Goal: Task Accomplishment & Management: Complete application form

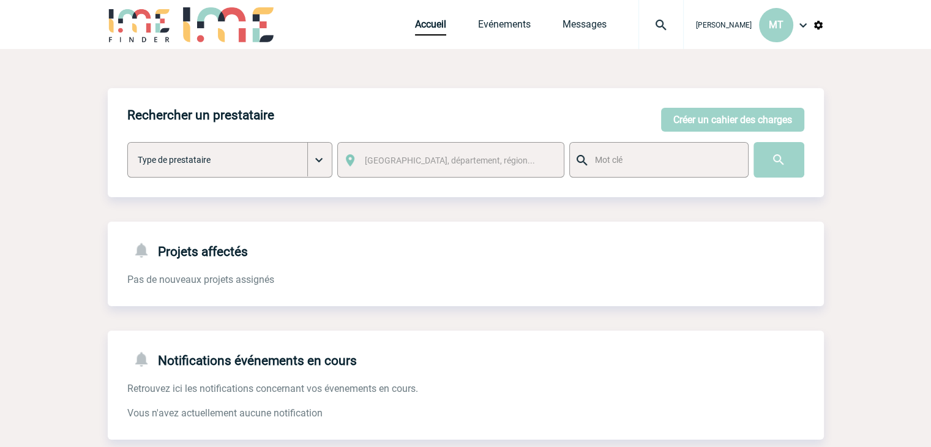
click at [658, 23] on img at bounding box center [661, 25] width 44 height 15
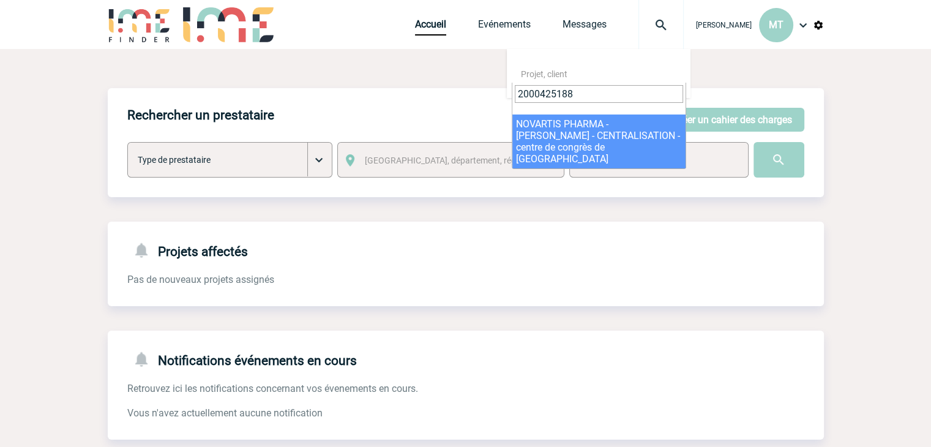
type input "2000425188"
select select "24689"
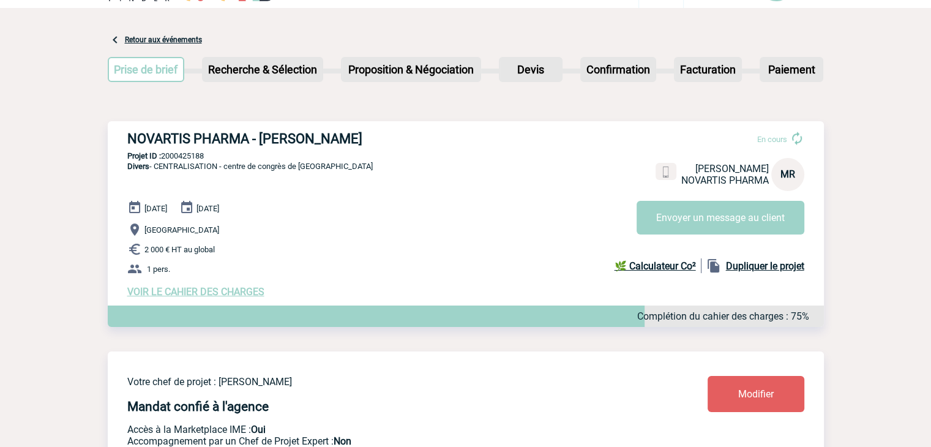
scroll to position [61, 0]
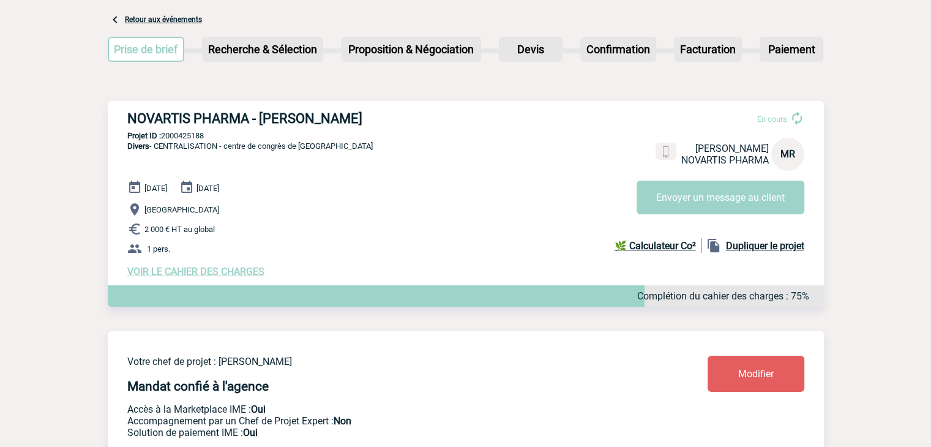
drag, startPoint x: 216, startPoint y: 140, endPoint x: 162, endPoint y: 138, distance: 54.5
click at [162, 138] on p "Projet ID : 2000425188" at bounding box center [466, 135] width 716 height 9
copy p "2000425188"
click at [155, 17] on link "Retour aux événements" at bounding box center [163, 19] width 77 height 9
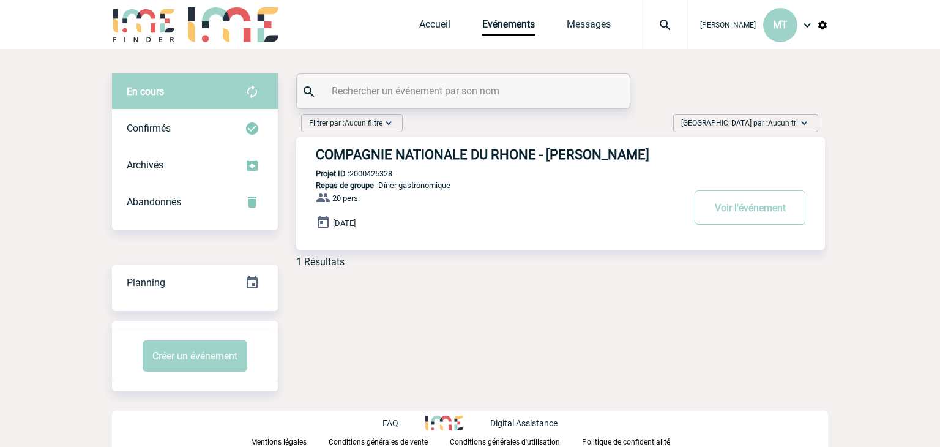
click at [664, 23] on img at bounding box center [665, 25] width 44 height 15
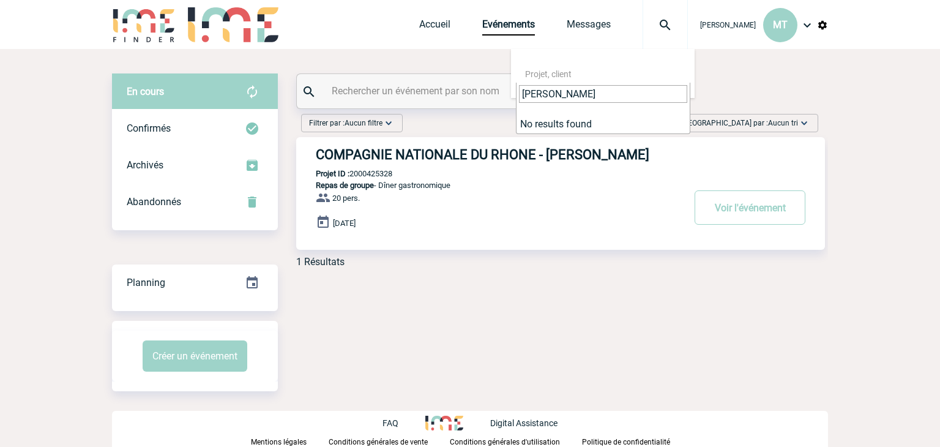
type input "Mina Bouyagui"
drag, startPoint x: 579, startPoint y: 89, endPoint x: 509, endPoint y: 94, distance: 70.0
click at [509, 94] on body "Maëva THEVENIN MT Accueil Evénements" at bounding box center [470, 223] width 940 height 447
click at [859, 96] on body "Maëva THEVENIN MT Accueil Evénements" at bounding box center [470, 223] width 940 height 447
click at [218, 30] on img at bounding box center [233, 24] width 91 height 35
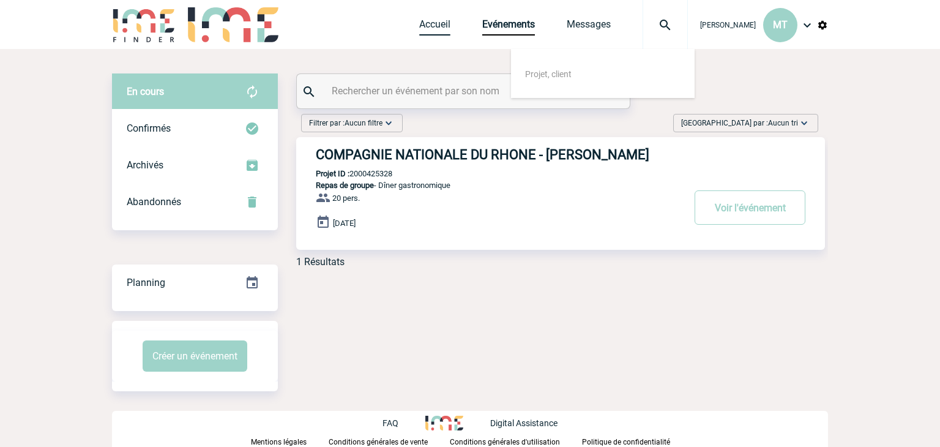
click at [432, 18] on link "Accueil" at bounding box center [434, 26] width 31 height 17
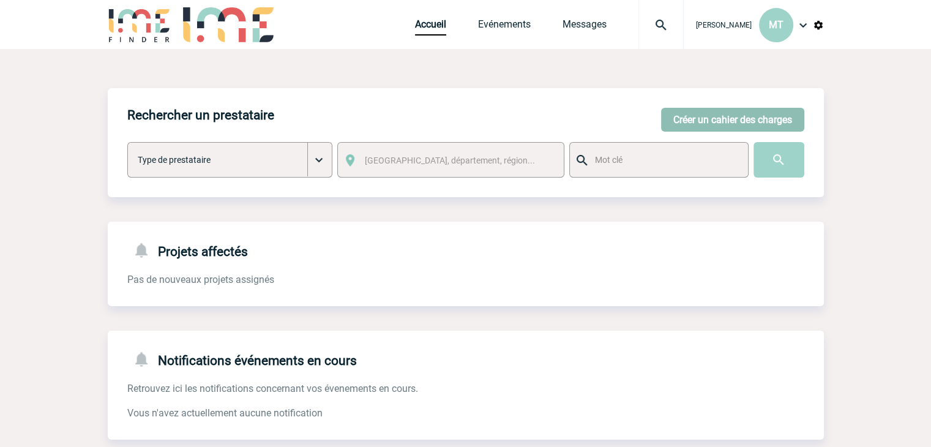
click at [730, 116] on button "Créer un cahier des charges" at bounding box center [732, 120] width 143 height 24
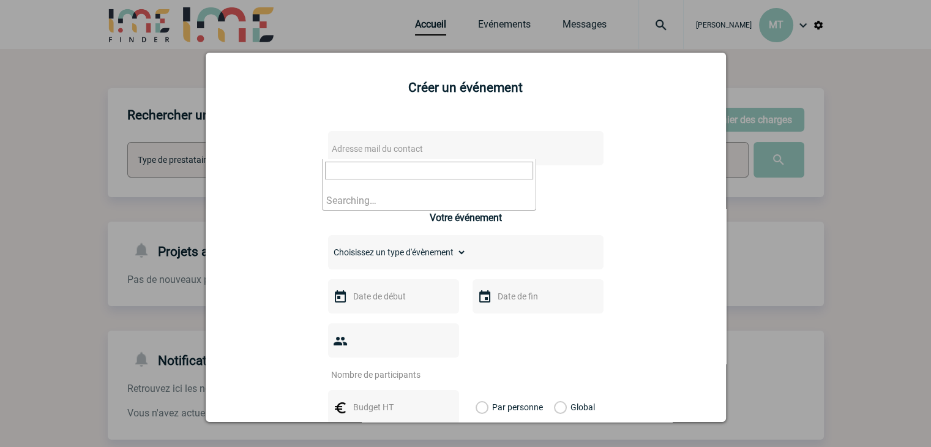
click at [385, 156] on span "Adresse mail du contact" at bounding box center [434, 148] width 214 height 17
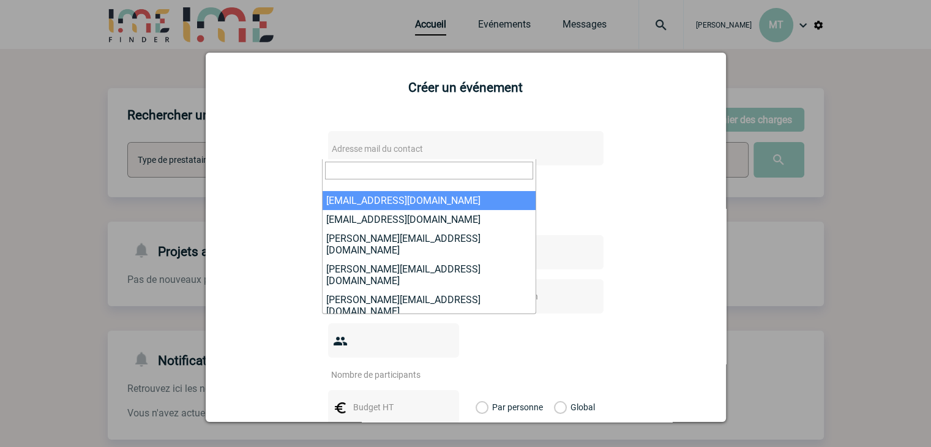
paste input "[PERSON_NAME][EMAIL_ADDRESS][DOMAIN_NAME]"
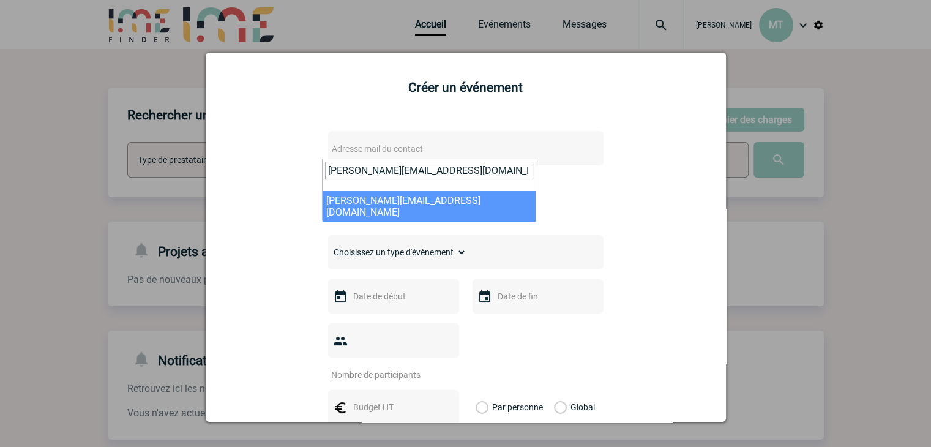
type input "[PERSON_NAME][EMAIL_ADDRESS][DOMAIN_NAME]"
select select "129148"
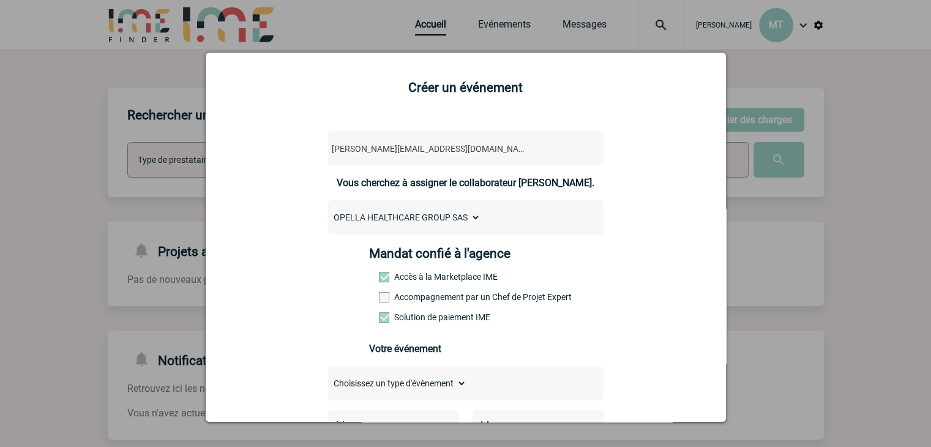
click at [379, 299] on span at bounding box center [384, 297] width 10 height 10
click at [0, 0] on input "Accompagnement par un Chef de Projet Expert" at bounding box center [0, 0] width 0 height 0
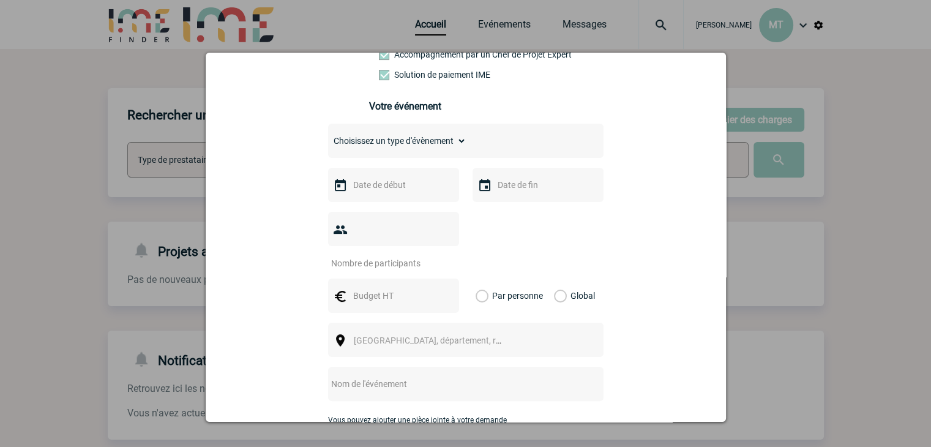
scroll to position [245, 0]
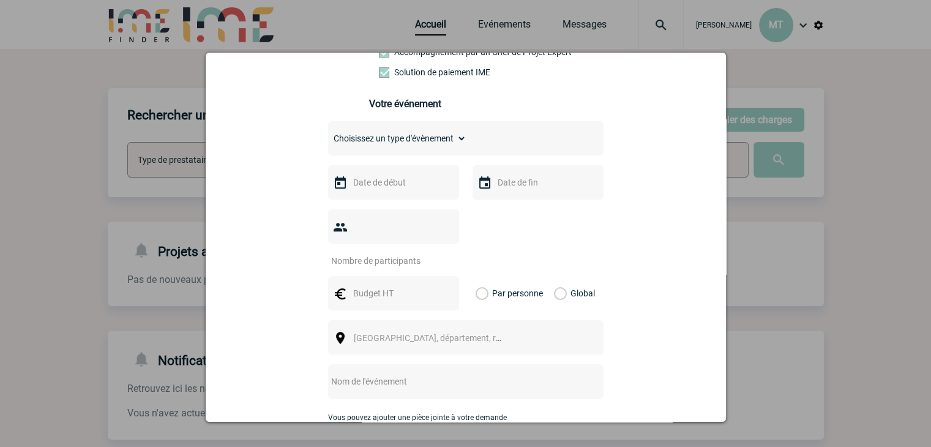
click at [445, 138] on select "Choisissez un type d'évènement Séminaire avec nuitée Séminaire sans nuitée Repa…" at bounding box center [397, 138] width 138 height 17
click at [427, 155] on div "Choisissez un type d'évènement Séminaire avec nuitée Séminaire sans nuitée Repa…" at bounding box center [465, 138] width 275 height 34
click at [433, 152] on div "Choisissez un type d'évènement Séminaire avec nuitée Séminaire sans nuitée Repa…" at bounding box center [465, 138] width 275 height 34
click at [435, 143] on select "Choisissez un type d'évènement Séminaire avec nuitée Séminaire sans nuitée Repa…" at bounding box center [397, 138] width 138 height 17
select select "3"
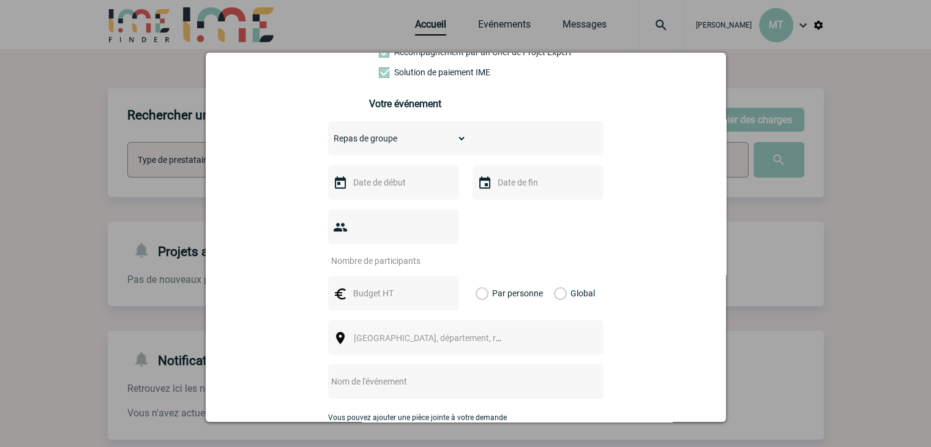
click at [328, 133] on select "Choisissez un type d'évènement Séminaire avec nuitée Séminaire sans nuitée Repa…" at bounding box center [397, 138] width 138 height 17
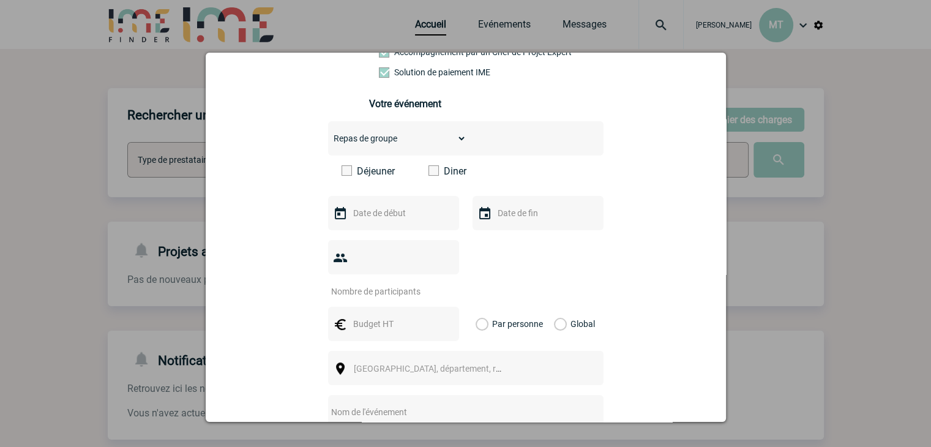
click at [429, 176] on span at bounding box center [434, 170] width 10 height 10
click at [0, 0] on input "Diner" at bounding box center [0, 0] width 0 height 0
click at [380, 212] on input "text" at bounding box center [392, 213] width 84 height 16
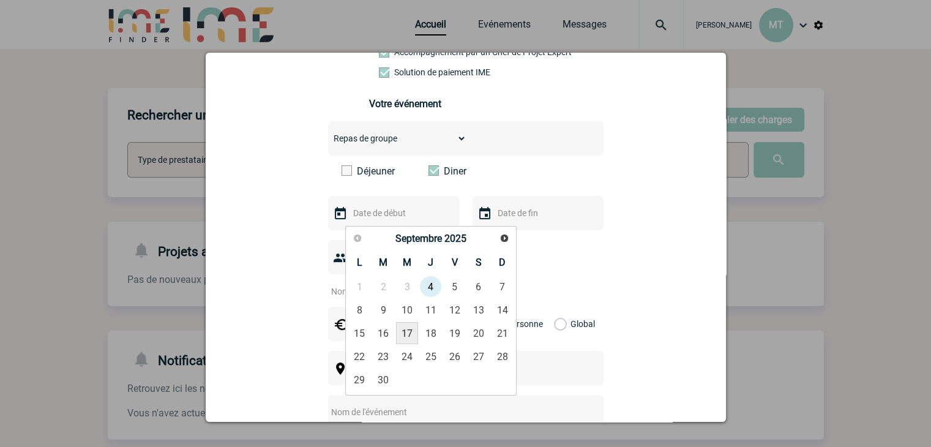
click at [406, 332] on link "17" at bounding box center [407, 333] width 23 height 22
type input "[DATE]"
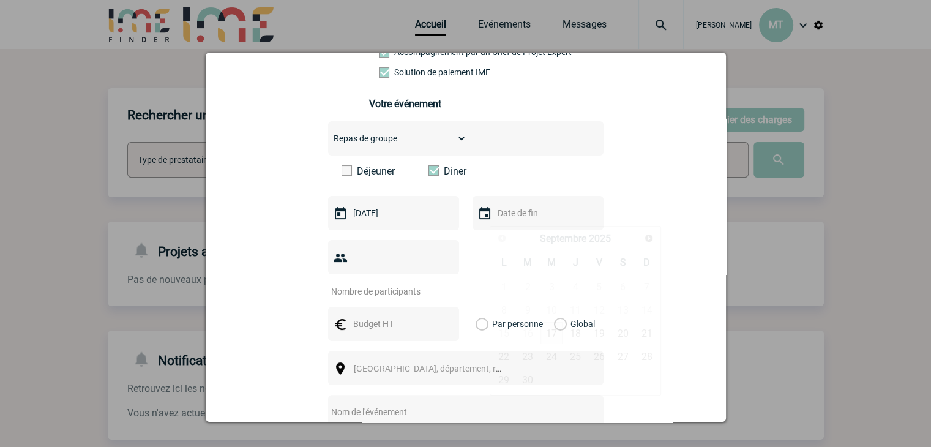
click at [515, 212] on input "text" at bounding box center [537, 213] width 84 height 16
click at [549, 336] on link "17" at bounding box center [552, 333] width 23 height 22
type input "[DATE]"
click at [378, 283] on input "number" at bounding box center [385, 291] width 115 height 16
type input "25"
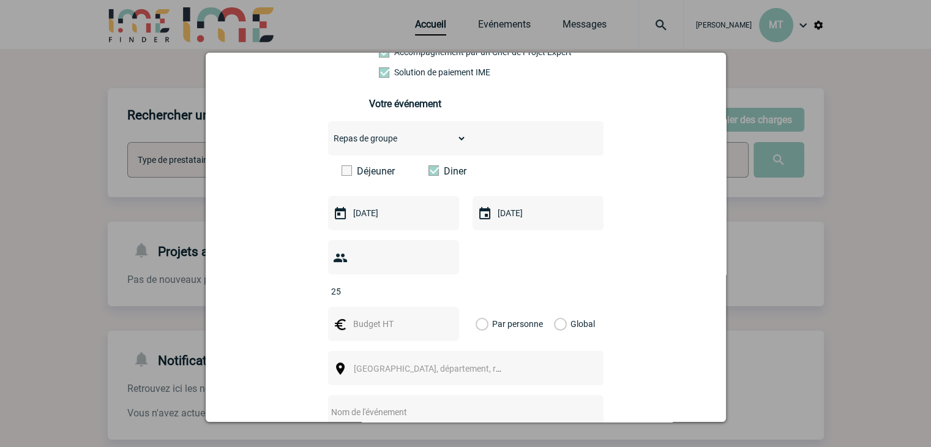
click at [389, 316] on input "text" at bounding box center [392, 324] width 84 height 16
type input "1500"
click at [558, 307] on label "Global" at bounding box center [558, 324] width 8 height 34
click at [0, 0] on input "Global" at bounding box center [0, 0] width 0 height 0
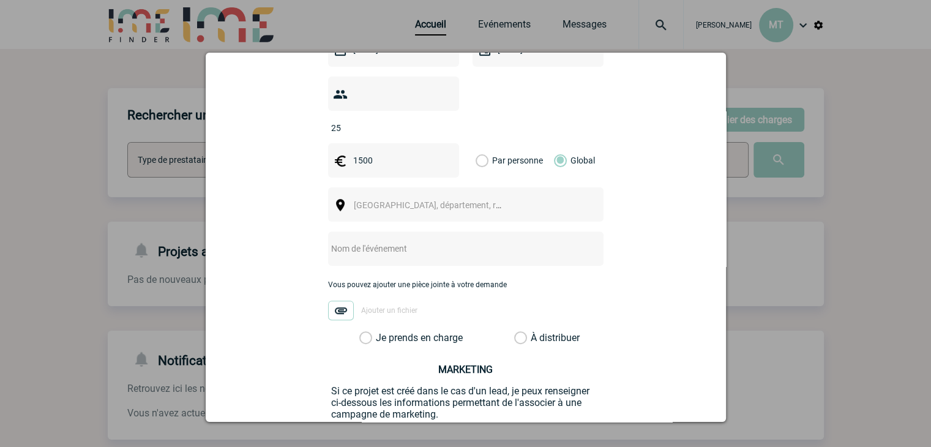
scroll to position [429, 0]
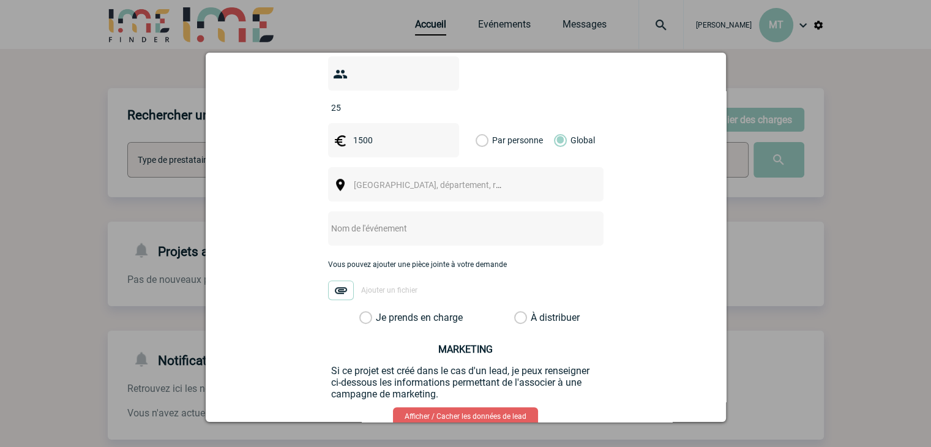
click at [359, 223] on div at bounding box center [465, 228] width 275 height 34
click at [410, 180] on span "[GEOGRAPHIC_DATA], département, région..." at bounding box center [439, 185] width 170 height 10
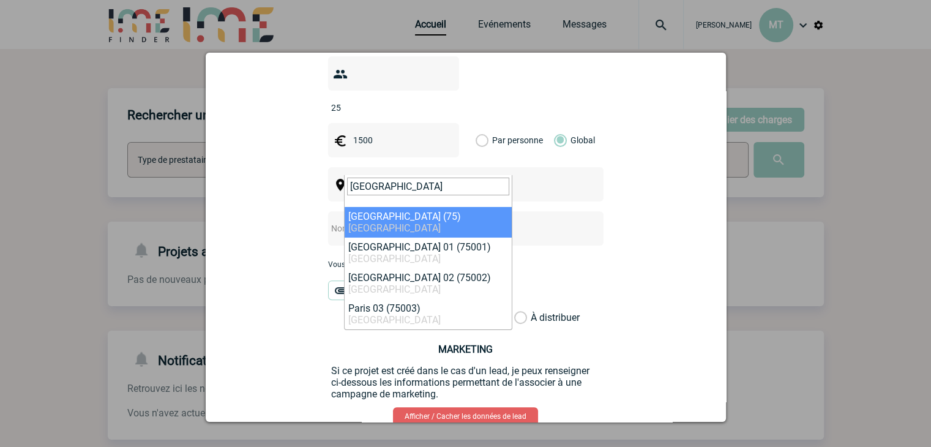
type input "[GEOGRAPHIC_DATA]"
select select "3"
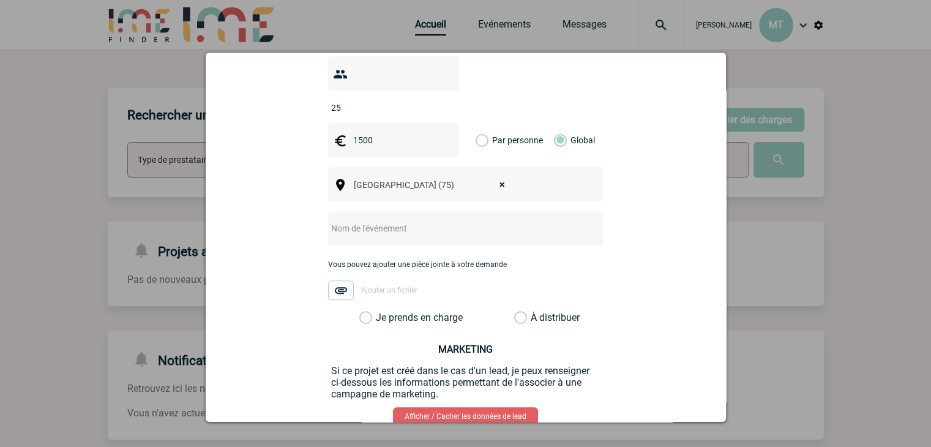
click at [362, 220] on input "text" at bounding box center [449, 228] width 243 height 16
drag, startPoint x: 424, startPoint y: 215, endPoint x: 385, endPoint y: 214, distance: 38.6
click at [385, 220] on input "Dîner de départ - Sanofi" at bounding box center [449, 228] width 243 height 16
type input "Dîner de départ"
click at [375, 312] on label "Je prends en charge" at bounding box center [369, 318] width 21 height 12
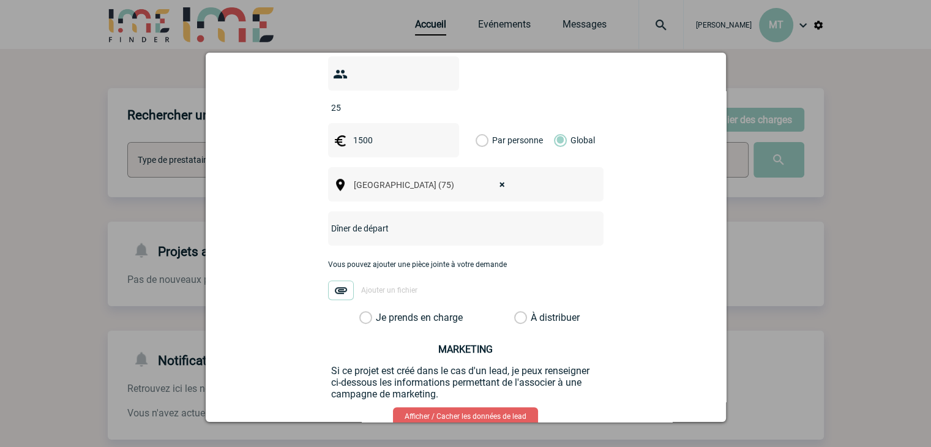
click at [0, 0] on input "Je prends en charge" at bounding box center [0, 0] width 0 height 0
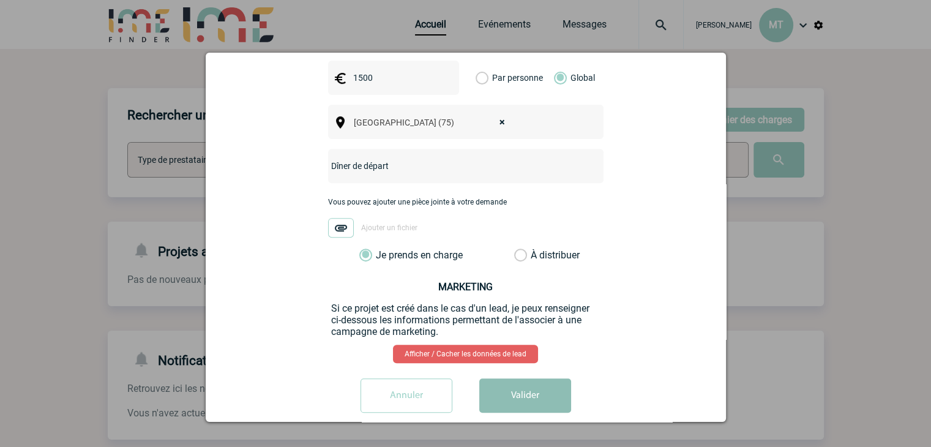
click at [539, 378] on button "Valider" at bounding box center [525, 395] width 92 height 34
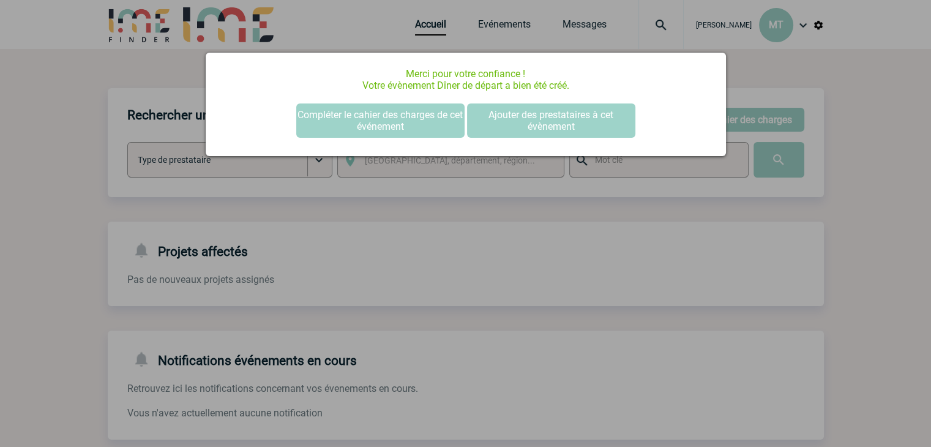
scroll to position [0, 0]
click at [369, 110] on button "Compléter le cahier des charges de cet événement" at bounding box center [380, 120] width 168 height 34
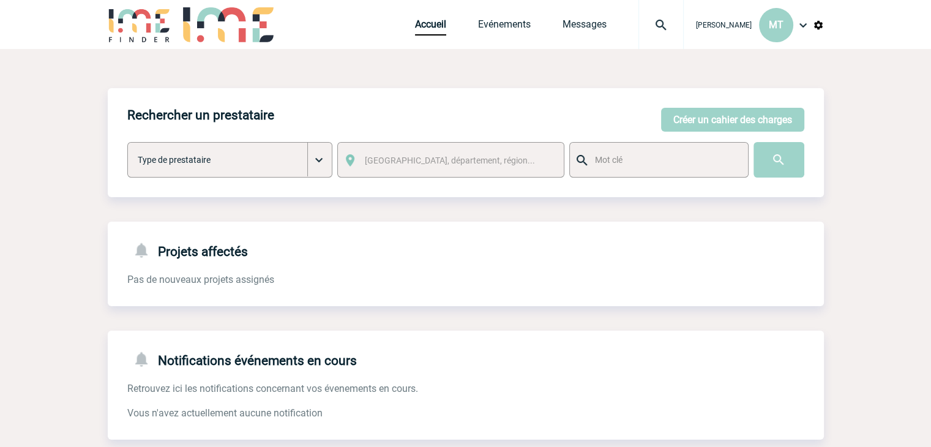
click at [665, 24] on img at bounding box center [661, 25] width 44 height 15
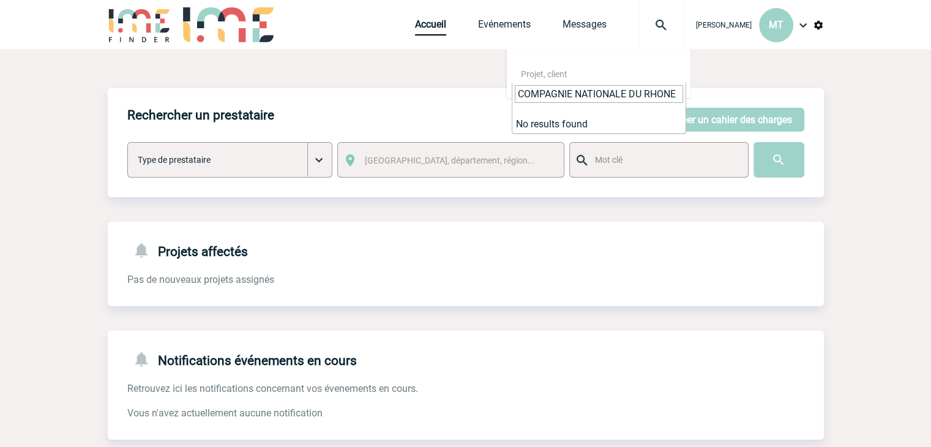
drag, startPoint x: 623, startPoint y: 92, endPoint x: 490, endPoint y: 86, distance: 133.0
click at [481, 84] on body "[PERSON_NAME] MT Accueil Evénements" at bounding box center [465, 311] width 931 height 622
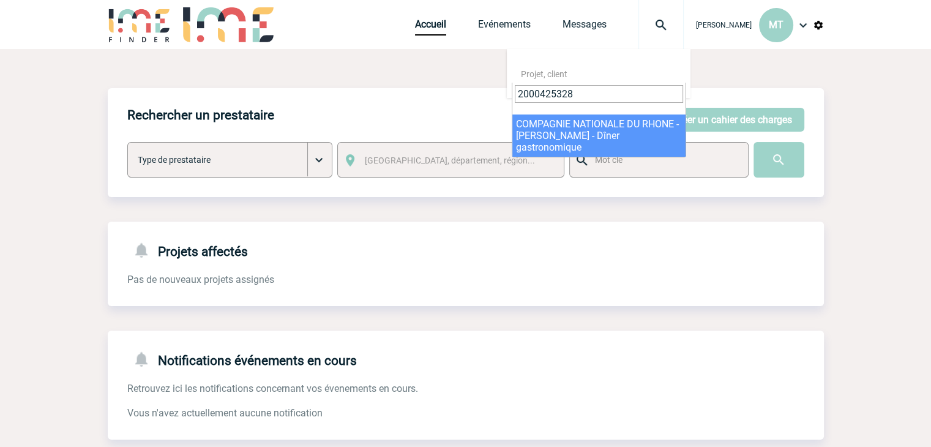
type input "2000425328"
select select "24829"
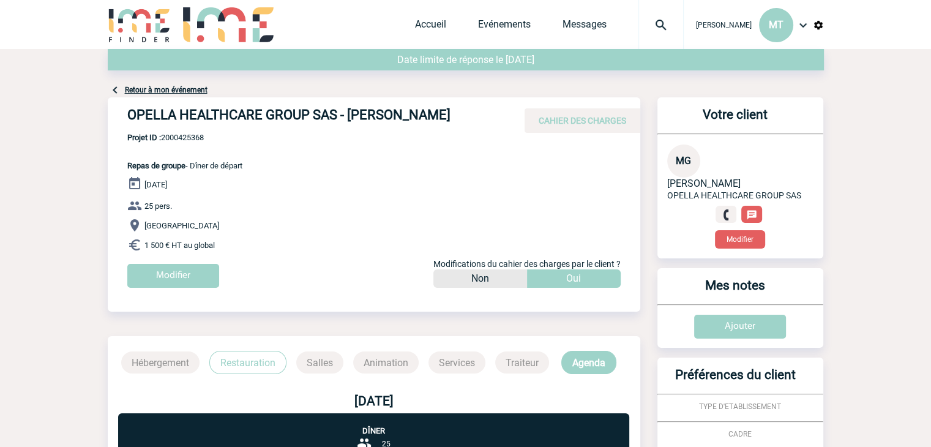
drag, startPoint x: 96, startPoint y: 78, endPoint x: 91, endPoint y: 83, distance: 7.4
click at [91, 83] on body "[PERSON_NAME] MT Accueil Evénements" at bounding box center [465, 363] width 931 height 727
click at [272, 109] on h4 "OPELLA HEALTHCARE GROUP SAS - [PERSON_NAME]" at bounding box center [310, 117] width 367 height 21
click at [272, 108] on h4 "OPELLA HEALTHCARE GROUP SAS - [PERSON_NAME]" at bounding box center [310, 117] width 367 height 21
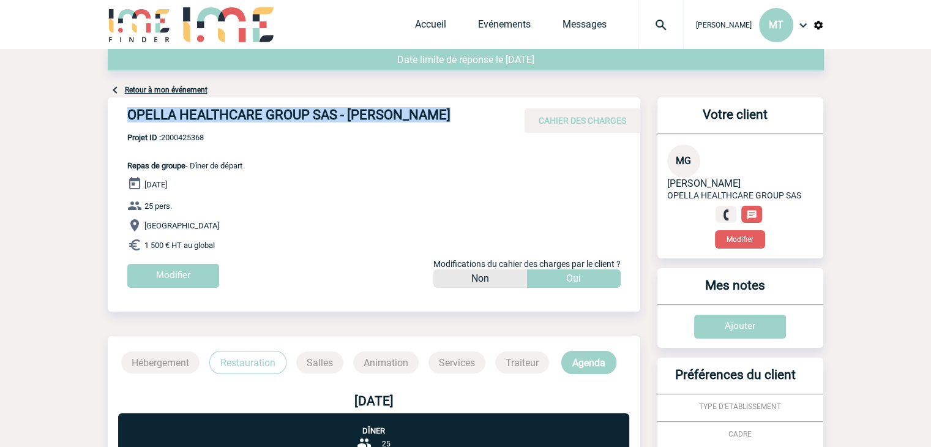
click at [272, 108] on h4 "OPELLA HEALTHCARE GROUP SAS - [PERSON_NAME]" at bounding box center [310, 117] width 367 height 21
copy div "OPELLA HEALTHCARE GROUP SAS - [PERSON_NAME]"
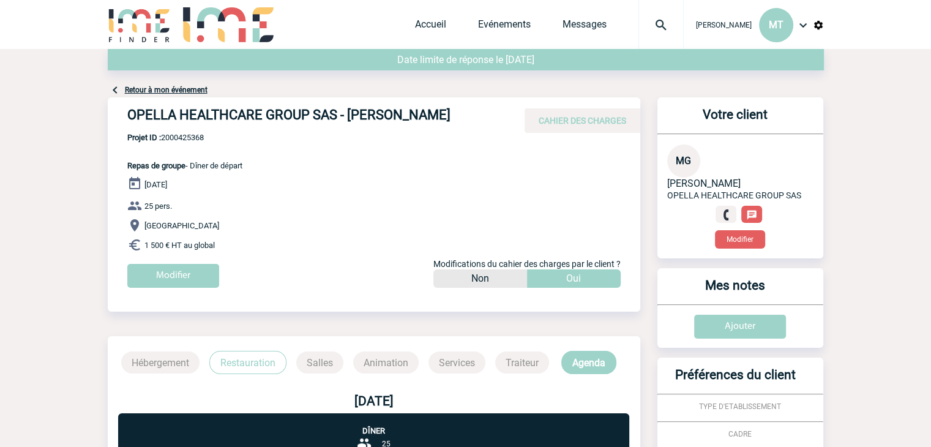
drag, startPoint x: 304, startPoint y: 165, endPoint x: 275, endPoint y: 233, distance: 74.1
drag, startPoint x: 468, startPoint y: 114, endPoint x: 48, endPoint y: 105, distance: 420.0
click at [48, 105] on body "[PERSON_NAME] MT Accueil Evénements" at bounding box center [465, 363] width 931 height 727
click at [88, 114] on body "[PERSON_NAME] MT Accueil Evénements" at bounding box center [465, 363] width 931 height 727
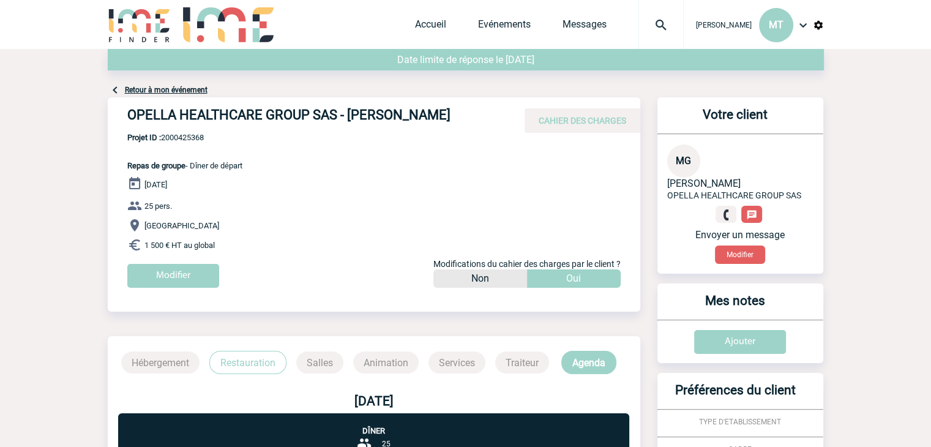
drag, startPoint x: 121, startPoint y: 117, endPoint x: 484, endPoint y: 116, distance: 362.4
click at [484, 116] on div "OPELLA HEALTHCARE GROUP SAS - [PERSON_NAME] CAHIER DES CHARGES" at bounding box center [374, 115] width 533 height 36
copy h4 "OPELLA HEALTHCARE GROUP SAS - [PERSON_NAME]"
click at [208, 140] on span "Projet ID : 2000425368" at bounding box center [184, 137] width 115 height 9
drag, startPoint x: 212, startPoint y: 138, endPoint x: 162, endPoint y: 140, distance: 50.2
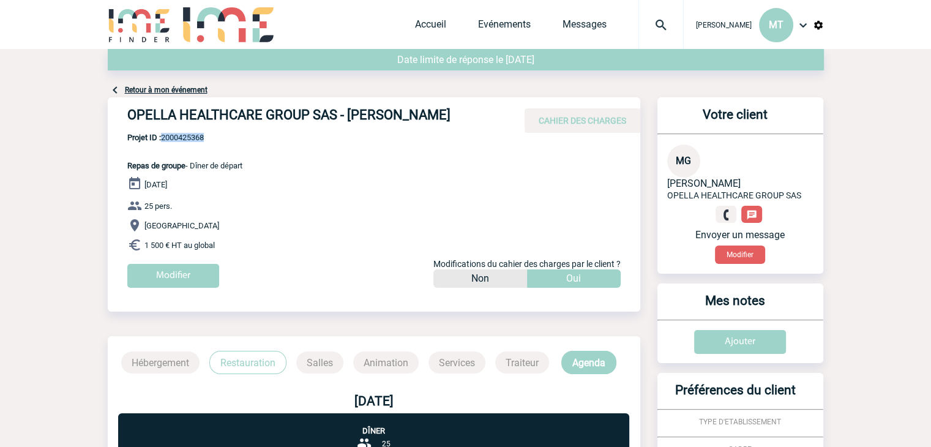
click at [162, 140] on span "Projet ID : 2000425368" at bounding box center [184, 137] width 115 height 9
copy span "2000425368"
click at [360, 182] on div "[DATE] 25 pers. [GEOGRAPHIC_DATA] 1 500 € HT au global Modifier Modifications d…" at bounding box center [383, 236] width 513 height 121
click at [727, 209] on link at bounding box center [726, 215] width 22 height 18
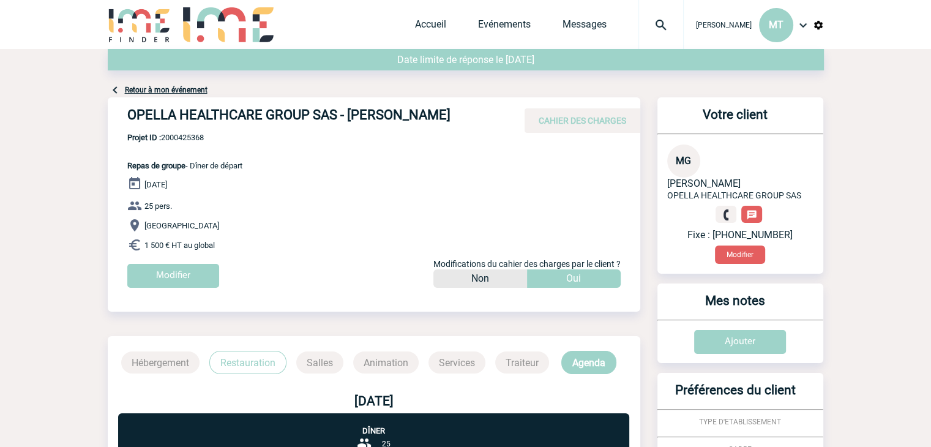
click at [75, 125] on body "[PERSON_NAME] MT Accueil Evénements" at bounding box center [465, 371] width 931 height 743
drag, startPoint x: 75, startPoint y: 123, endPoint x: 64, endPoint y: 101, distance: 24.6
click at [64, 97] on body "[PERSON_NAME] MT Accueil Evénements" at bounding box center [465, 371] width 931 height 743
